Goal: Transaction & Acquisition: Purchase product/service

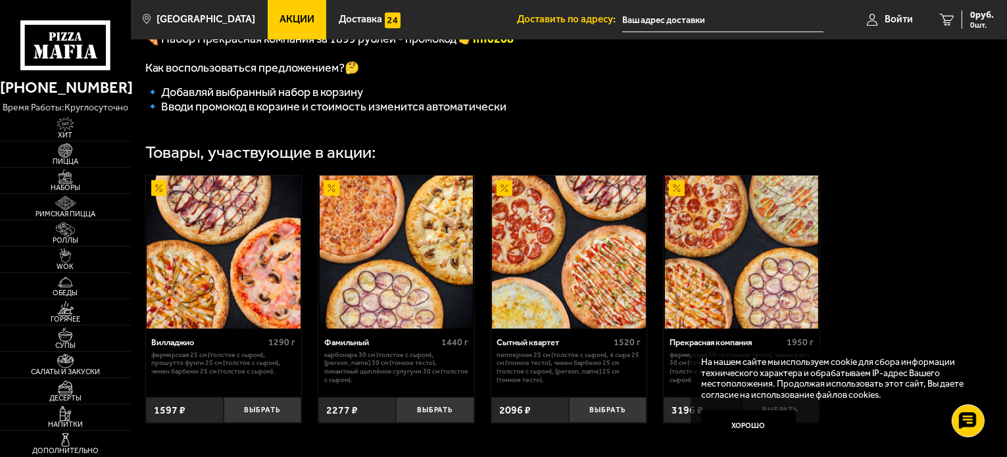
scroll to position [395, 0]
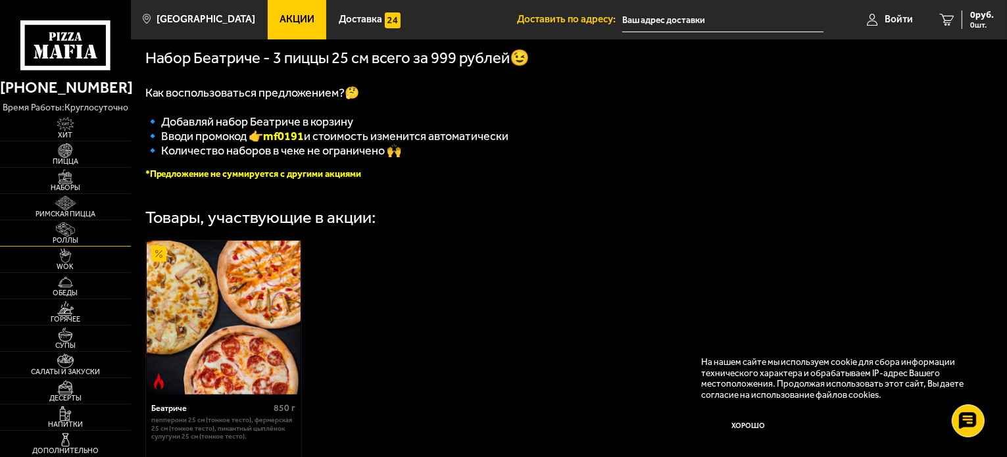
scroll to position [329, 0]
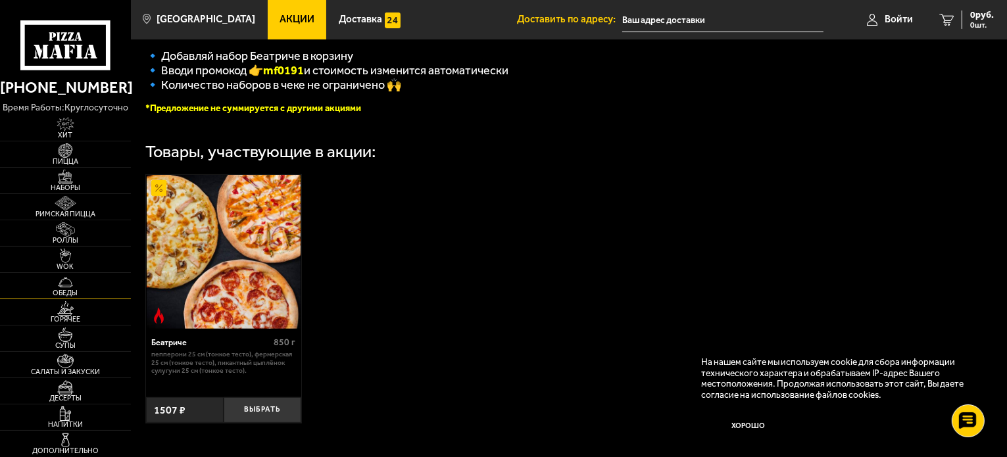
click at [84, 285] on img at bounding box center [65, 282] width 40 height 14
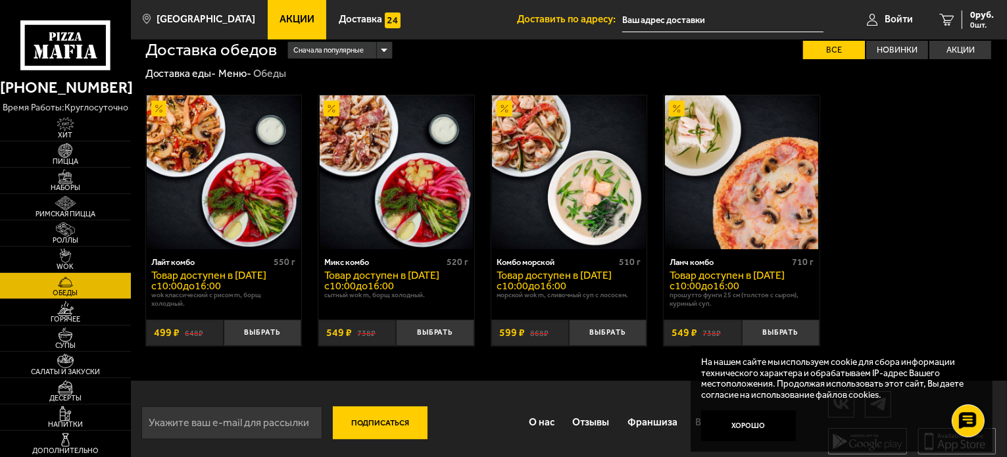
scroll to position [21, 0]
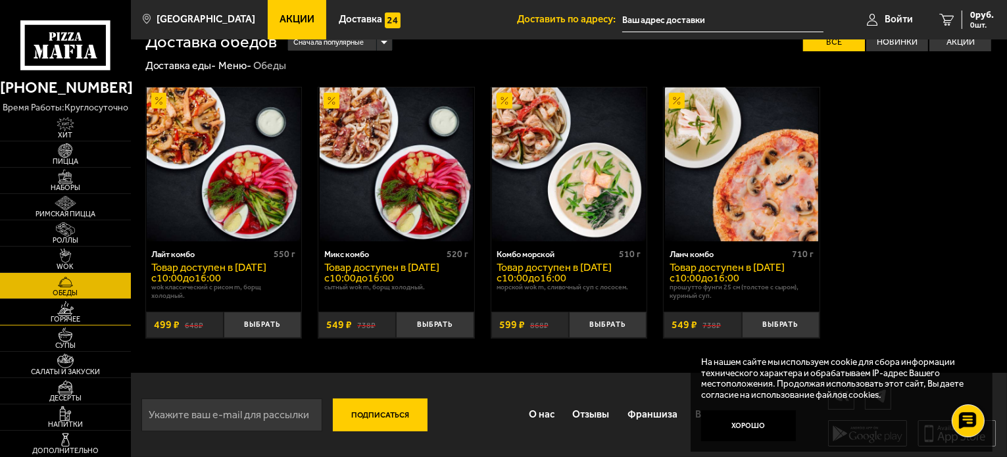
click at [68, 299] on link "Горячее" at bounding box center [65, 312] width 131 height 26
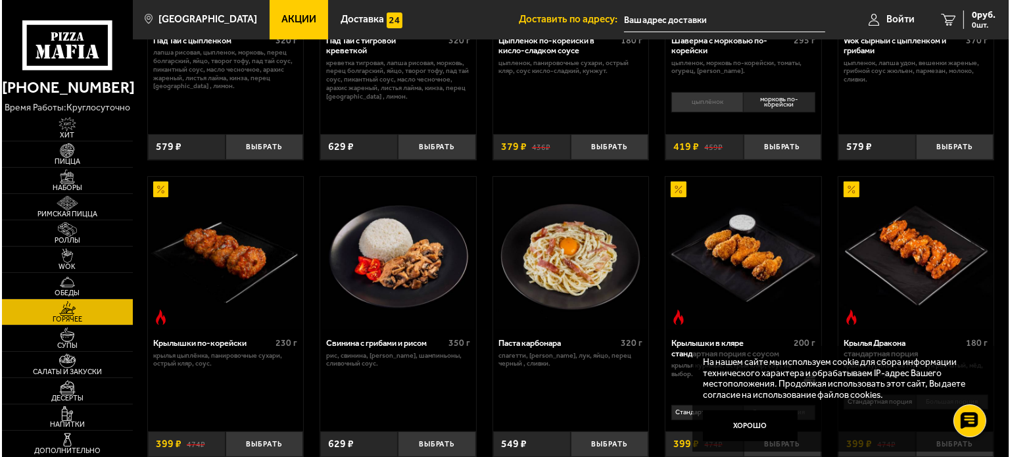
scroll to position [263, 0]
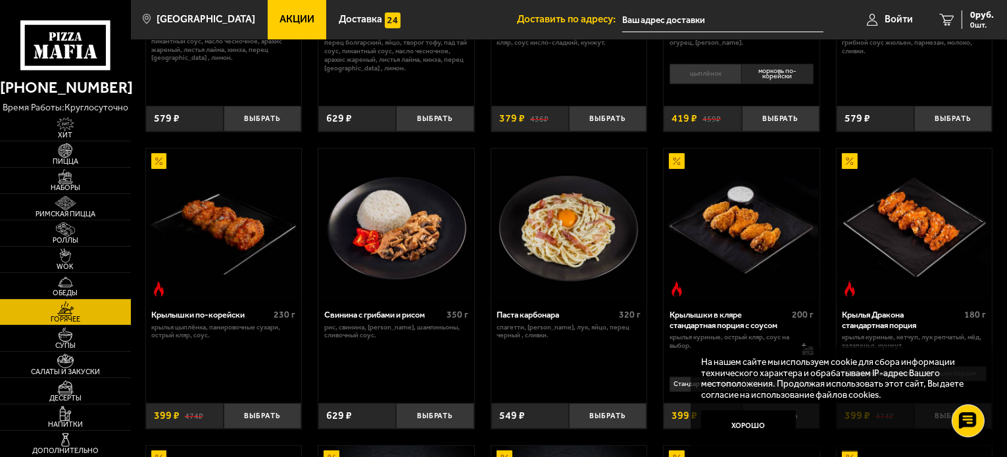
click at [581, 229] on img at bounding box center [569, 226] width 154 height 154
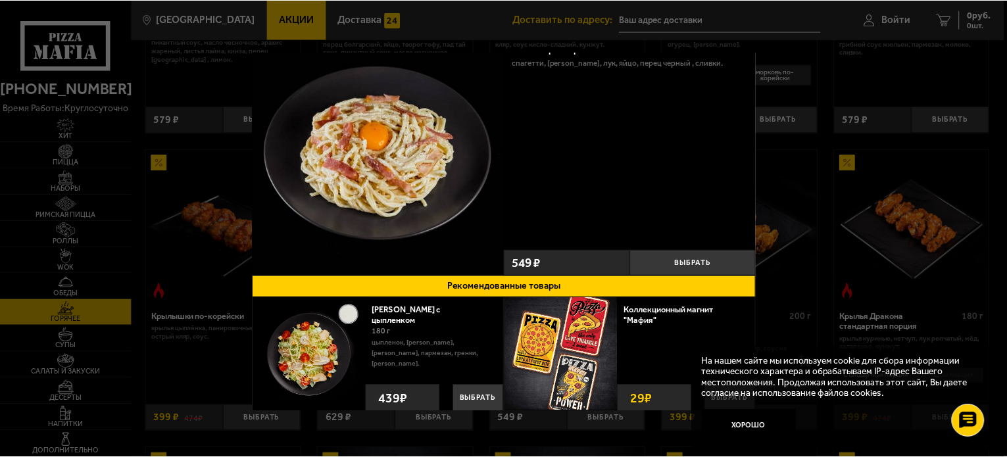
scroll to position [50, 0]
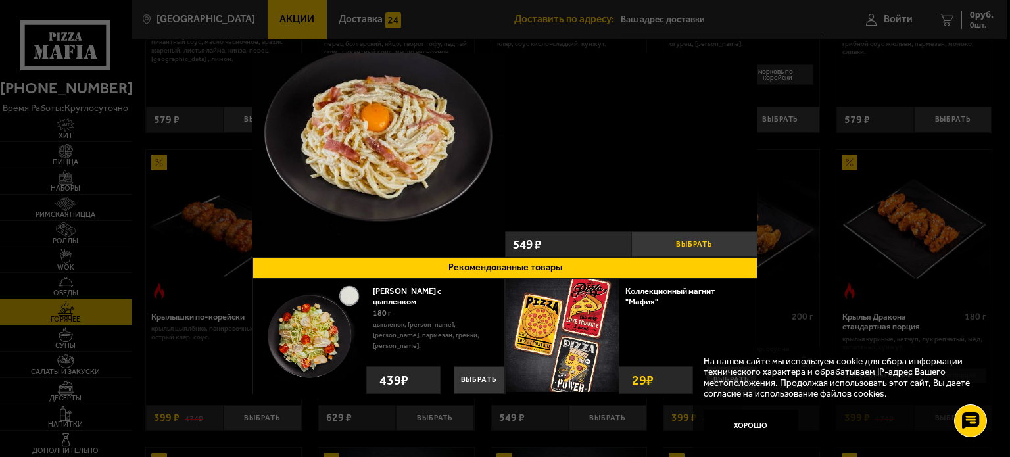
click at [669, 237] on button "Выбрать" at bounding box center [694, 244] width 126 height 26
click at [677, 236] on span "1" at bounding box center [694, 244] width 42 height 26
click at [739, 244] on button "+" at bounding box center [737, 244] width 42 height 26
click at [805, 187] on div at bounding box center [505, 228] width 1010 height 457
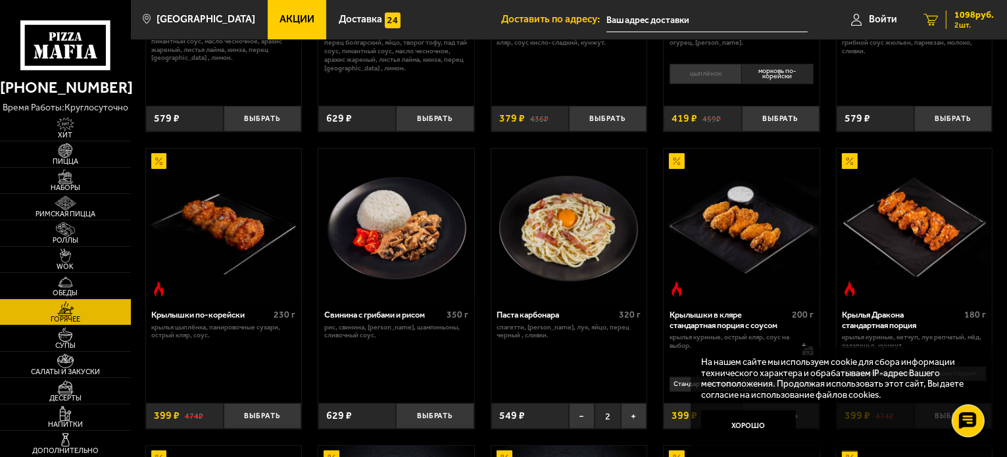
click at [955, 11] on span "1098 руб." at bounding box center [973, 15] width 39 height 9
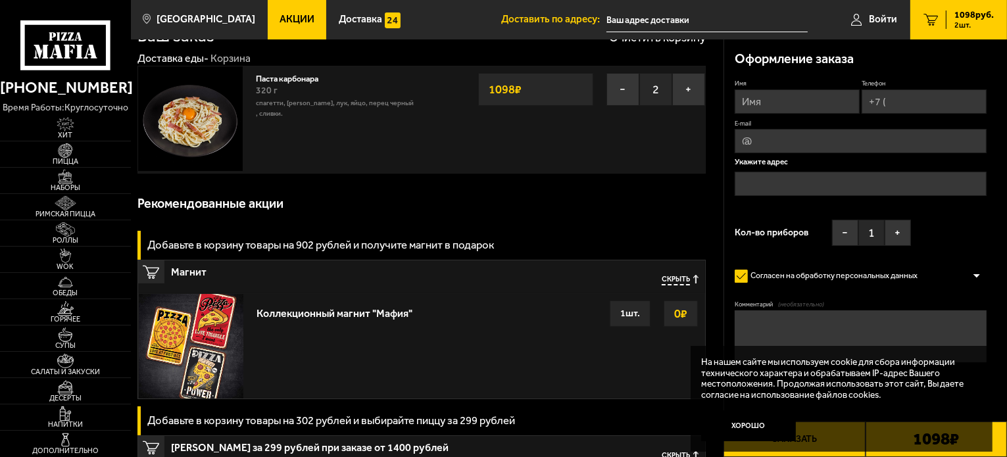
scroll to position [66, 0]
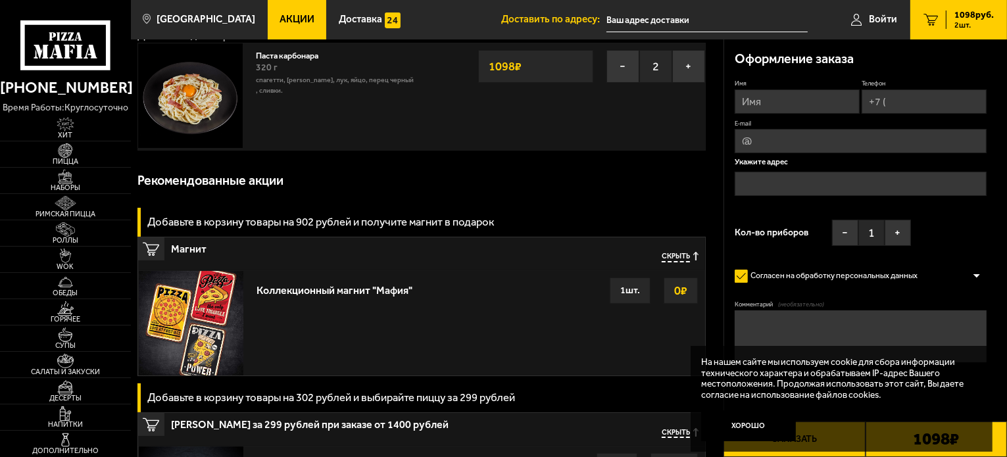
click at [633, 283] on div "1 шт." at bounding box center [630, 291] width 41 height 26
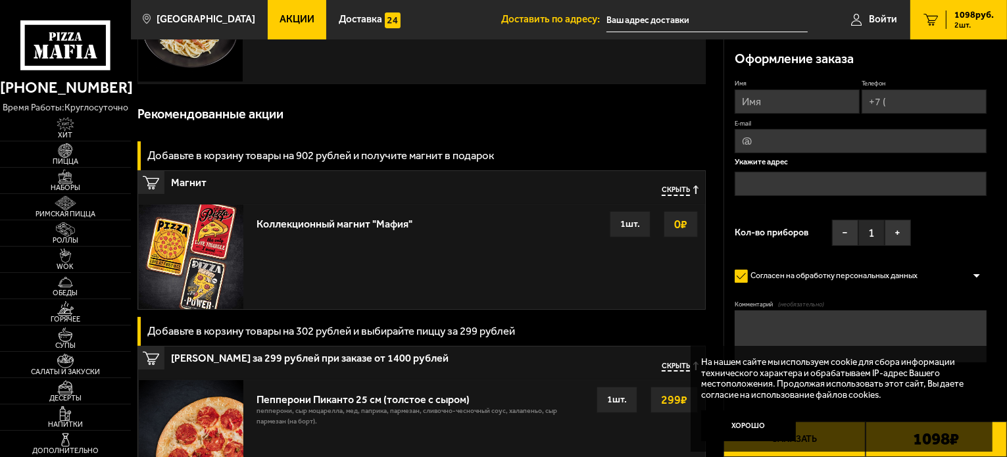
scroll to position [132, 0]
click at [673, 231] on strong "0 ₽" at bounding box center [681, 224] width 20 height 25
click at [625, 225] on div "1 шт." at bounding box center [630, 225] width 41 height 26
click at [687, 191] on span "Скрыть" at bounding box center [676, 191] width 28 height 10
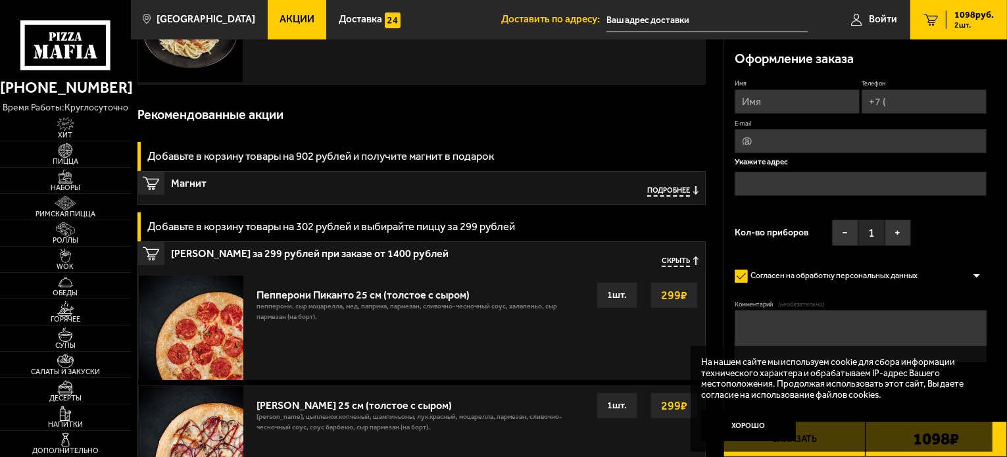
click at [667, 260] on span "Скрыть" at bounding box center [676, 261] width 28 height 10
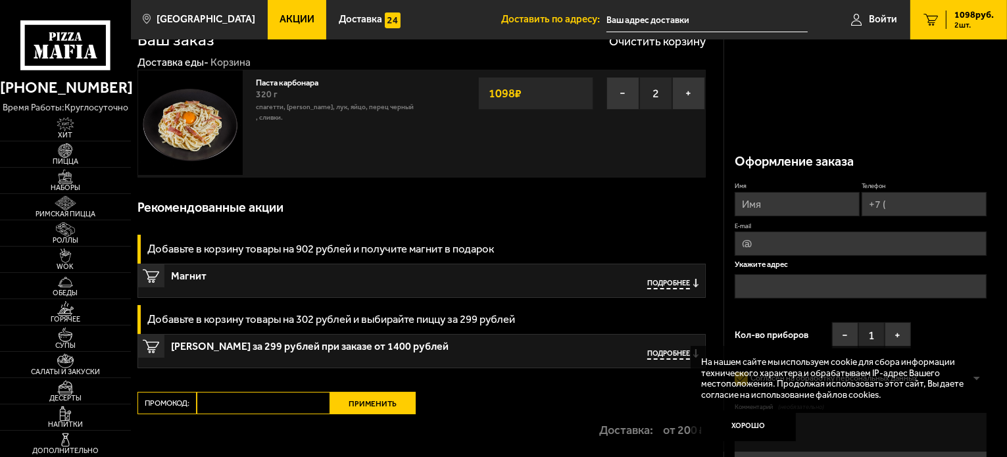
scroll to position [0, 0]
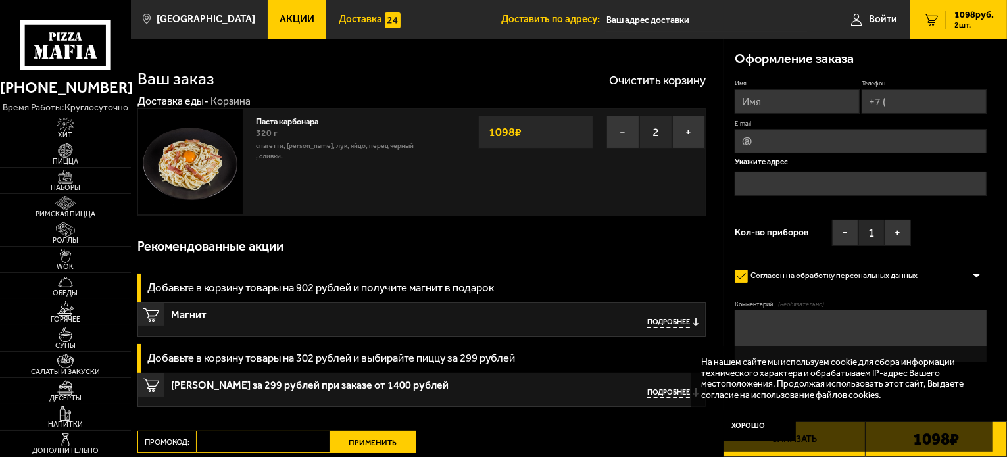
click at [339, 18] on span "Доставка" at bounding box center [360, 19] width 43 height 10
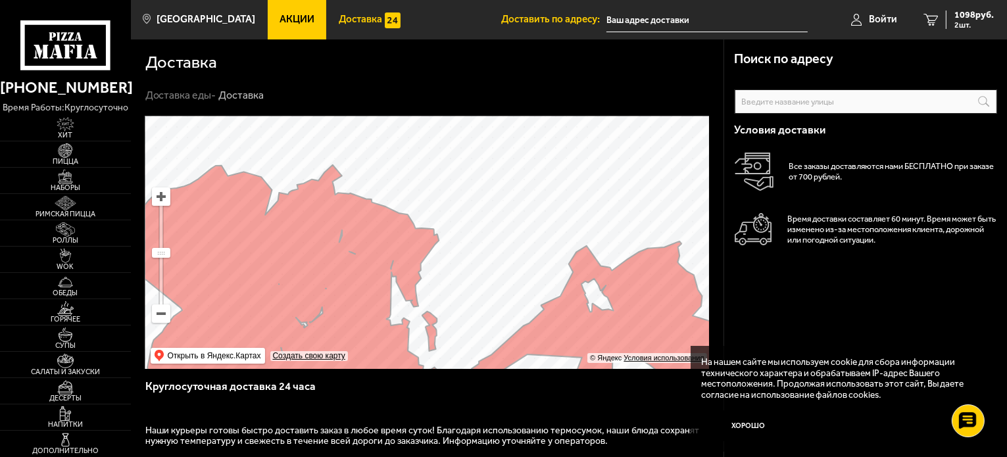
drag, startPoint x: 436, startPoint y: 136, endPoint x: 408, endPoint y: 328, distance: 194.1
click at [408, 328] on ymaps at bounding box center [427, 242] width 564 height 253
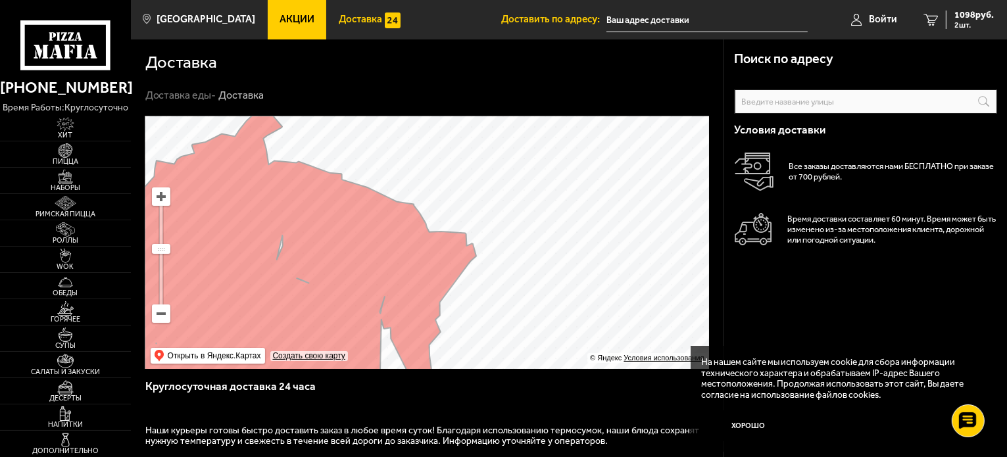
drag, startPoint x: 390, startPoint y: 304, endPoint x: 430, endPoint y: 207, distance: 105.3
click at [430, 207] on ymaps at bounding box center [427, 242] width 564 height 253
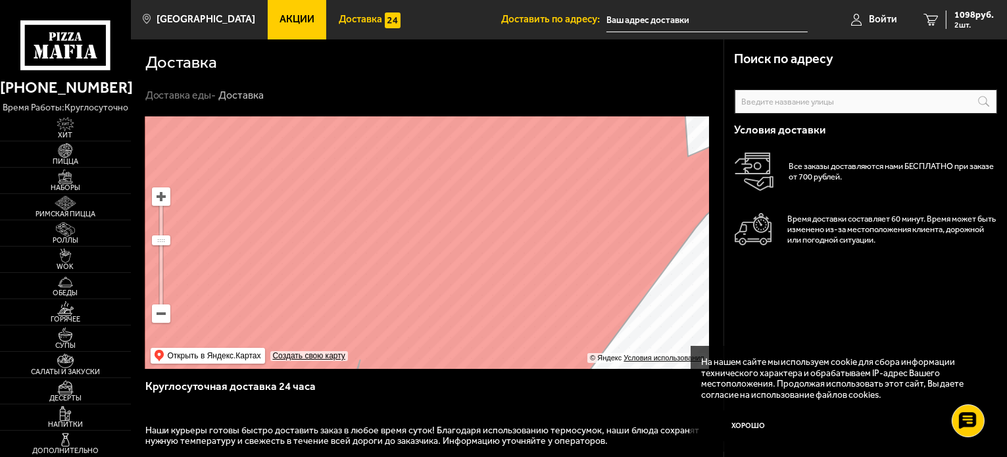
drag, startPoint x: 376, startPoint y: 245, endPoint x: 483, endPoint y: 97, distance: 182.9
click at [483, 97] on section "Доставка Доставка еды - Доставка Поиск по адресу Информация по адресу Условия д…" at bounding box center [569, 406] width 876 height 735
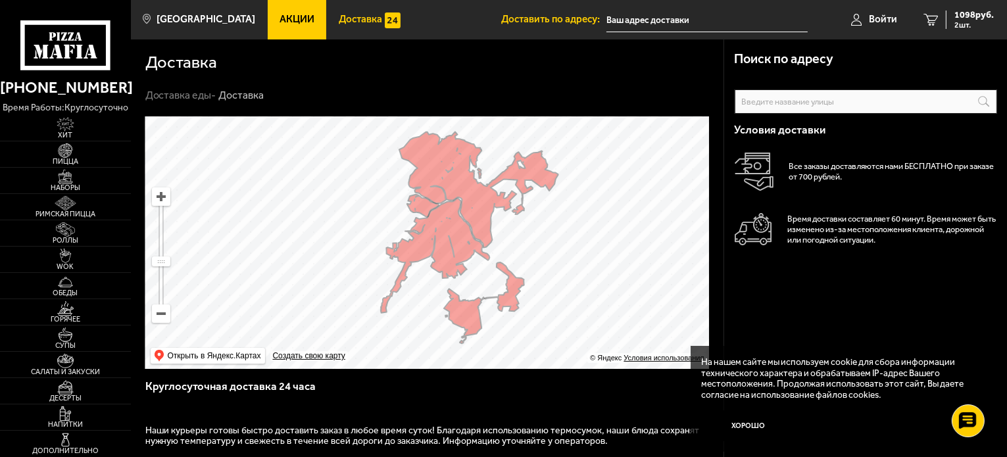
drag, startPoint x: 462, startPoint y: 255, endPoint x: 474, endPoint y: 208, distance: 48.2
click at [474, 208] on ymaps at bounding box center [427, 242] width 564 height 253
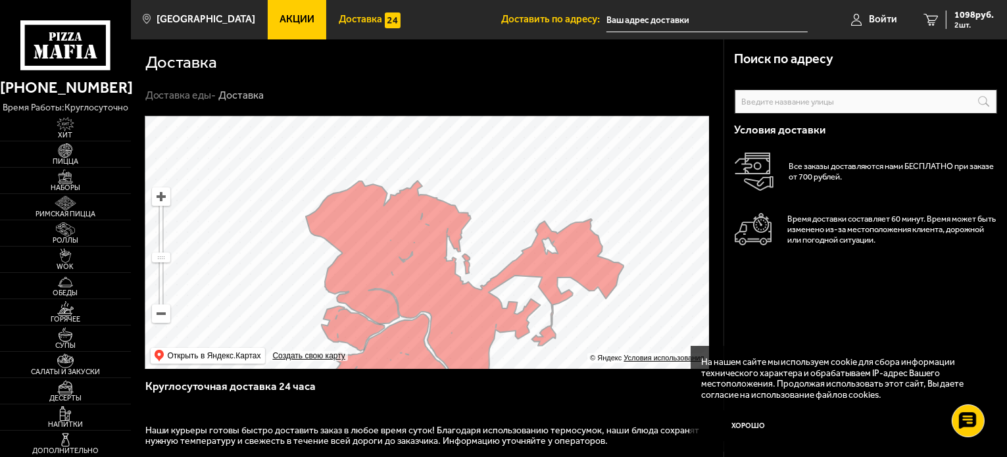
drag, startPoint x: 477, startPoint y: 190, endPoint x: 454, endPoint y: 324, distance: 135.5
click at [454, 324] on ymaps at bounding box center [427, 242] width 564 height 253
click at [766, 96] on input "text" at bounding box center [866, 101] width 262 height 24
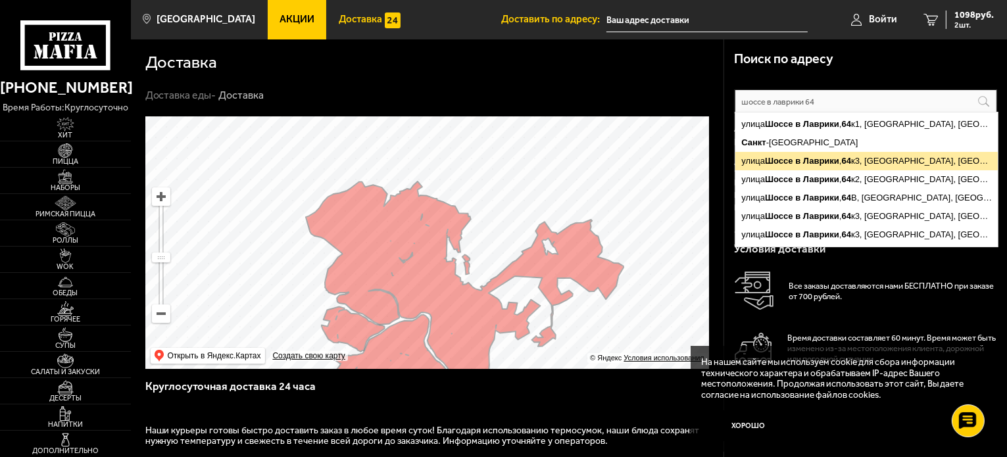
click at [892, 158] on ymaps "улица Шоссе в Лаврики , 64 к3, Мурино, Всеволожский район, Ленинградская область" at bounding box center [866, 161] width 262 height 18
type input "Ленинградская область, Всеволожский район, Мурино, улица Шоссе в Лаврики, 64к3"
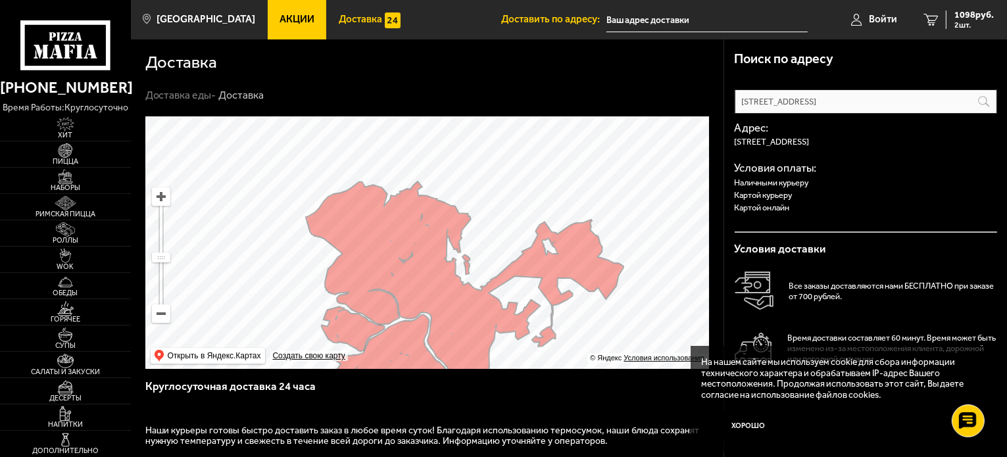
click at [55, 49] on icon at bounding box center [65, 45] width 91 height 50
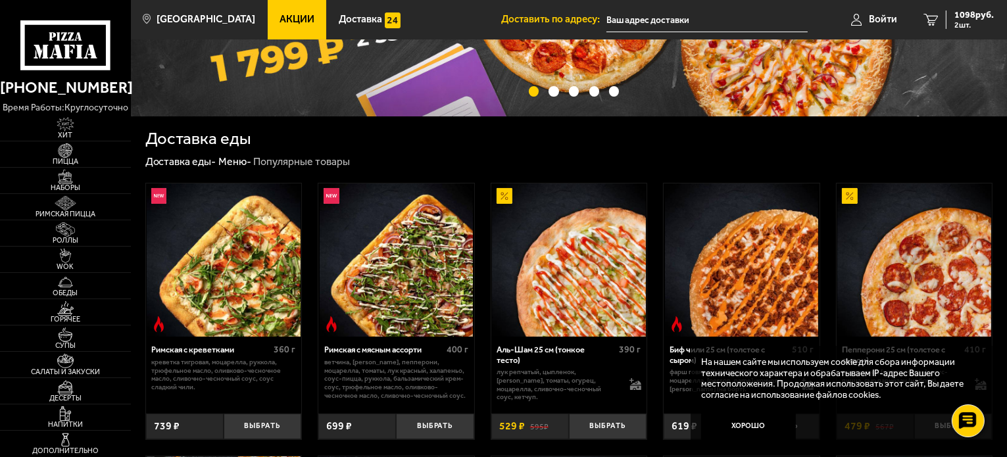
scroll to position [263, 0]
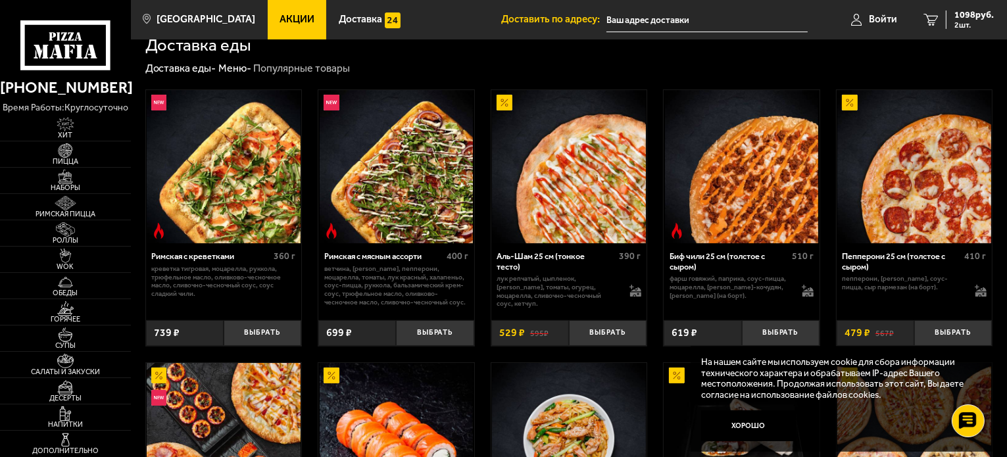
click at [61, 46] on icon at bounding box center [65, 45] width 91 height 50
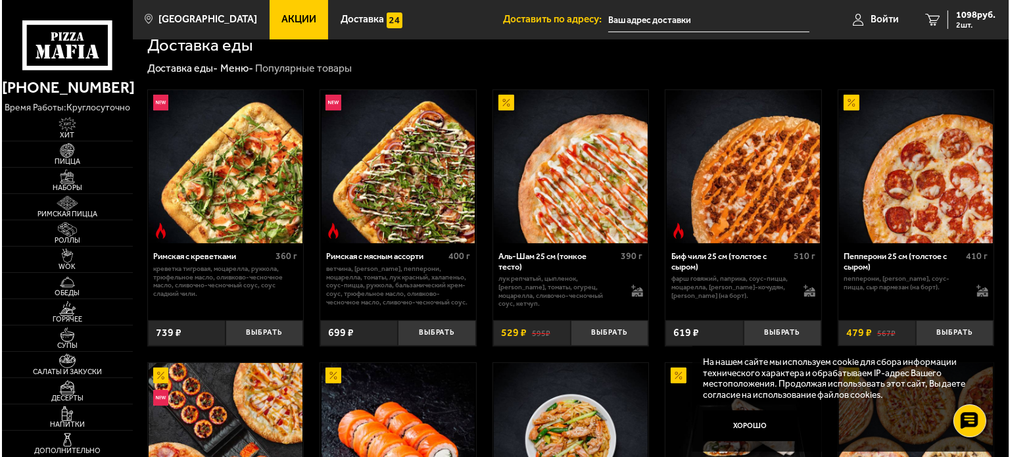
scroll to position [0, 0]
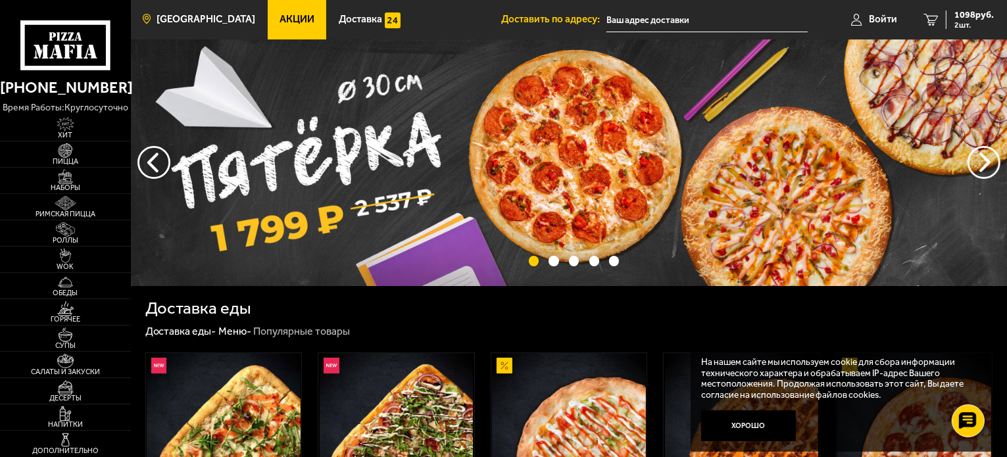
click at [184, 12] on link "[GEOGRAPHIC_DATA]" at bounding box center [199, 19] width 136 height 39
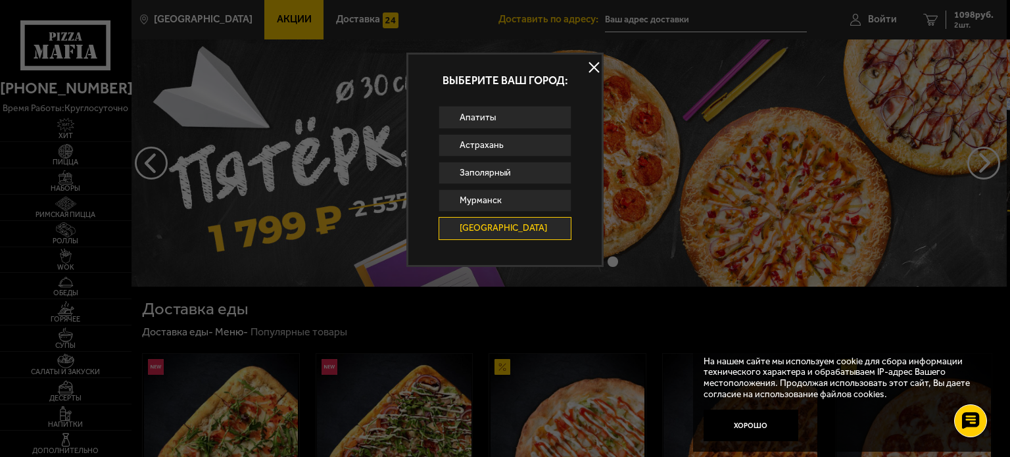
click at [531, 220] on link "[GEOGRAPHIC_DATA]" at bounding box center [505, 228] width 133 height 22
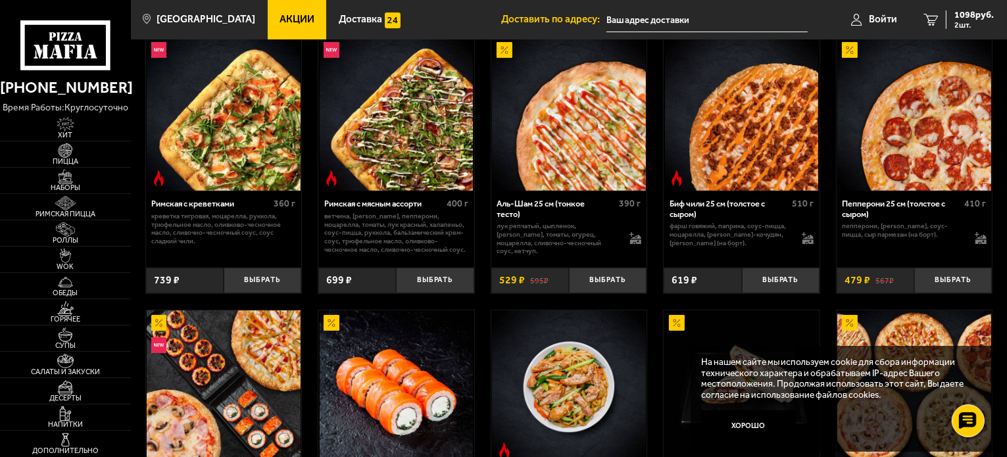
scroll to position [263, 0]
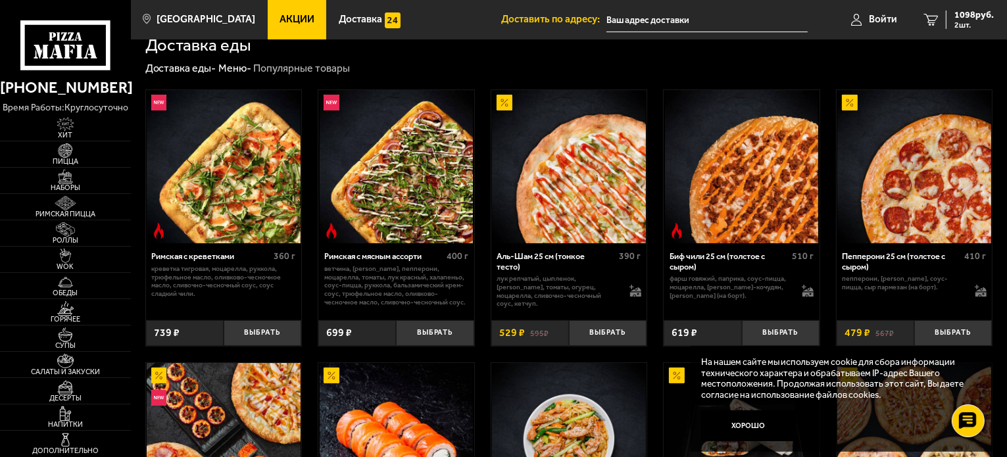
click at [71, 87] on link "[PHONE_NUMBER]" at bounding box center [65, 88] width 131 height 26
click at [54, 64] on icon at bounding box center [65, 45] width 91 height 50
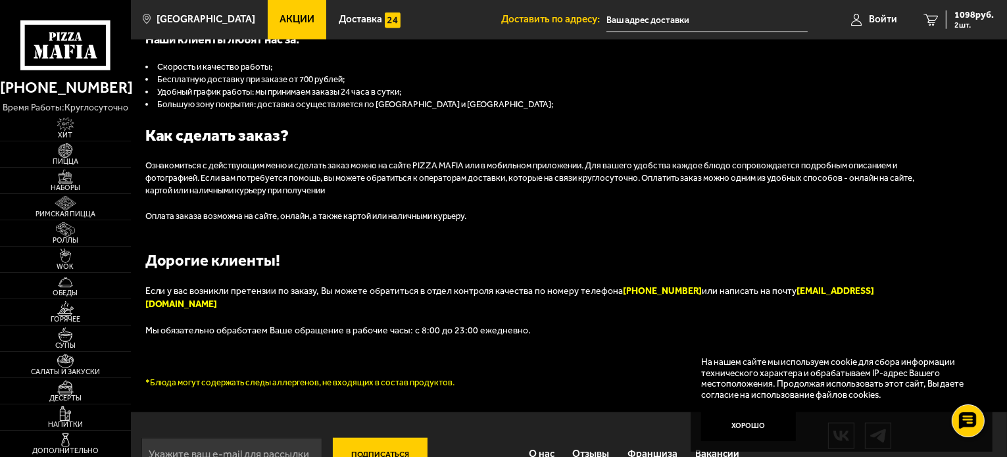
scroll to position [1342, 0]
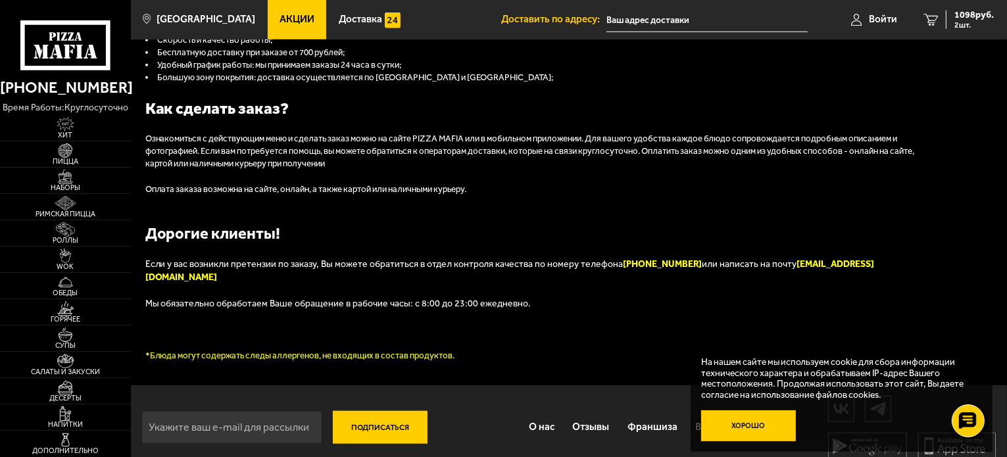
click at [764, 422] on button "Хорошо" at bounding box center [748, 426] width 95 height 32
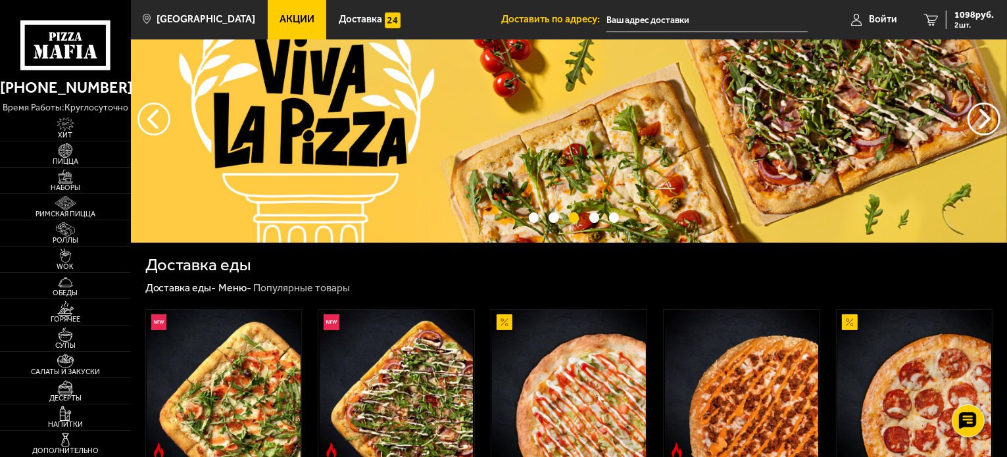
scroll to position [0, 0]
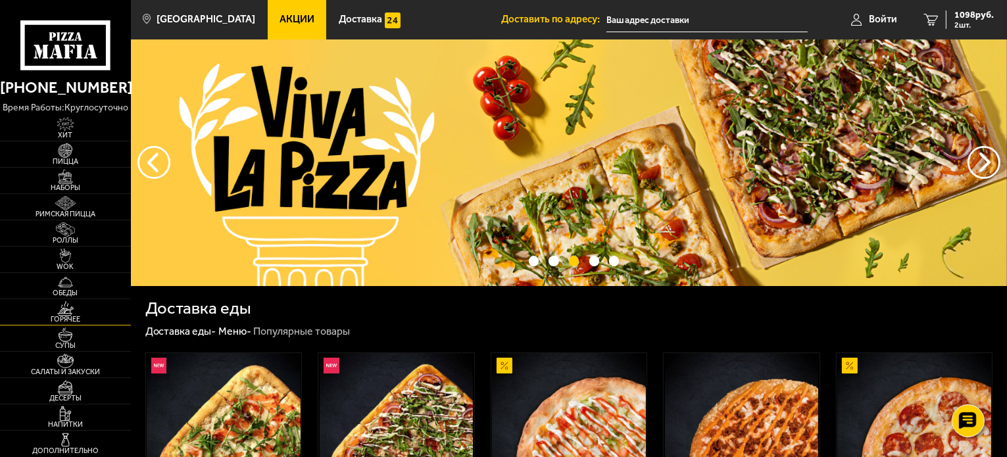
click at [57, 316] on span "Горячее" at bounding box center [65, 319] width 131 height 7
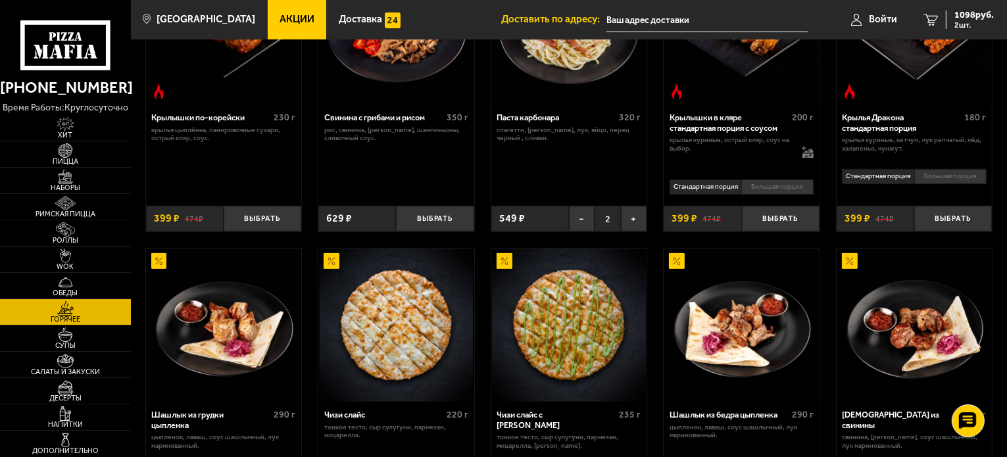
scroll to position [592, 0]
